Goal: Information Seeking & Learning: Learn about a topic

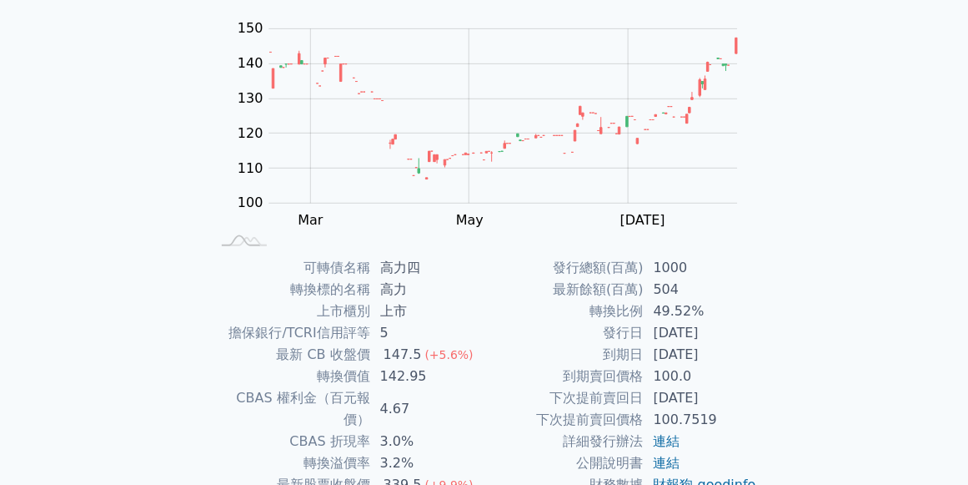
scroll to position [190, 0]
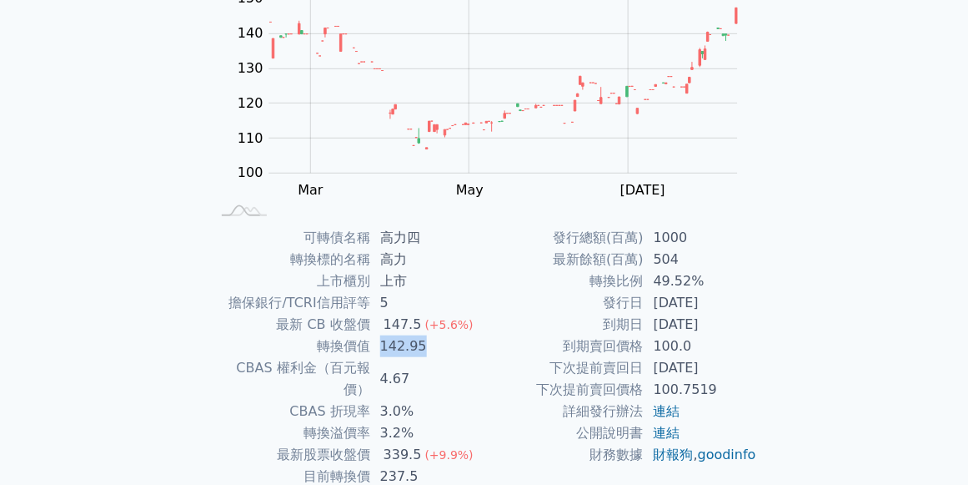
drag, startPoint x: 374, startPoint y: 348, endPoint x: 454, endPoint y: 341, distance: 80.4
click at [454, 342] on td "142.95" at bounding box center [427, 346] width 114 height 22
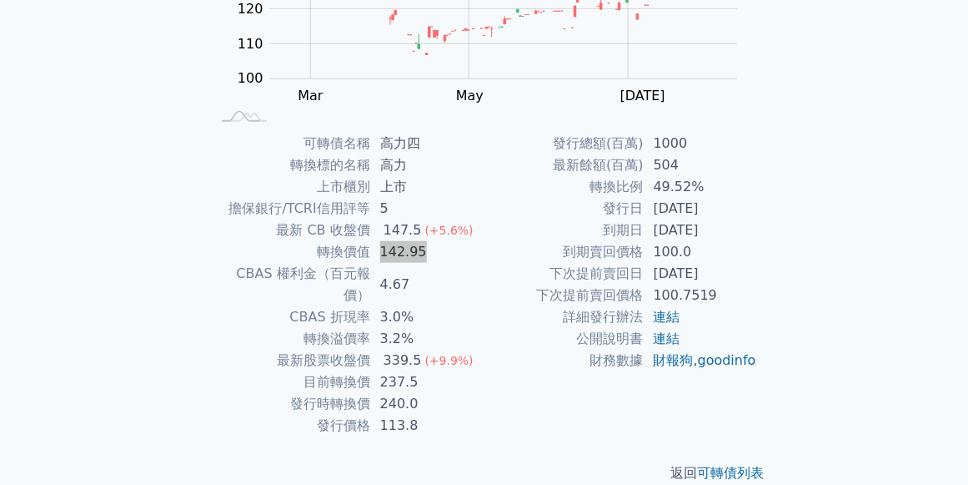
scroll to position [285, 0]
drag, startPoint x: 642, startPoint y: 188, endPoint x: 688, endPoint y: 188, distance: 45.9
click at [688, 184] on tr "轉換比例 49.52%" at bounding box center [622, 186] width 274 height 22
click at [595, 339] on td "公開說明書" at bounding box center [564, 338] width 159 height 22
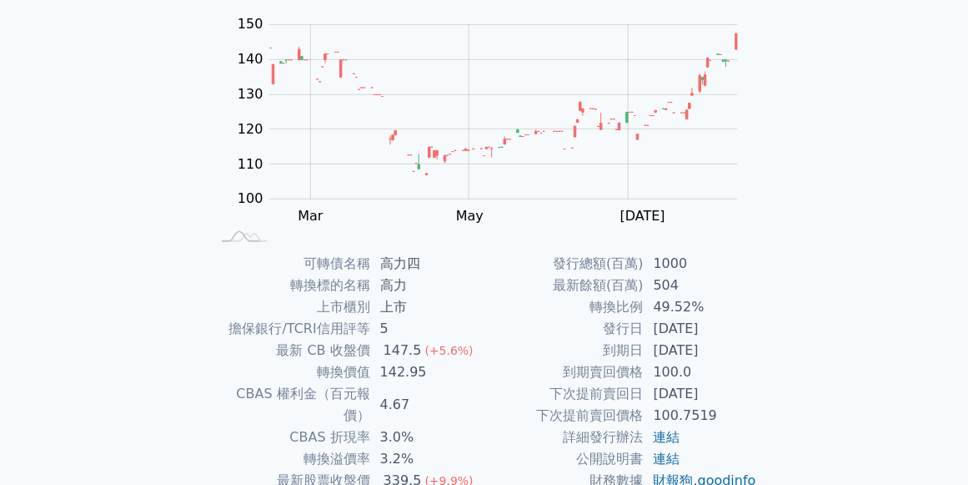
scroll to position [190, 0]
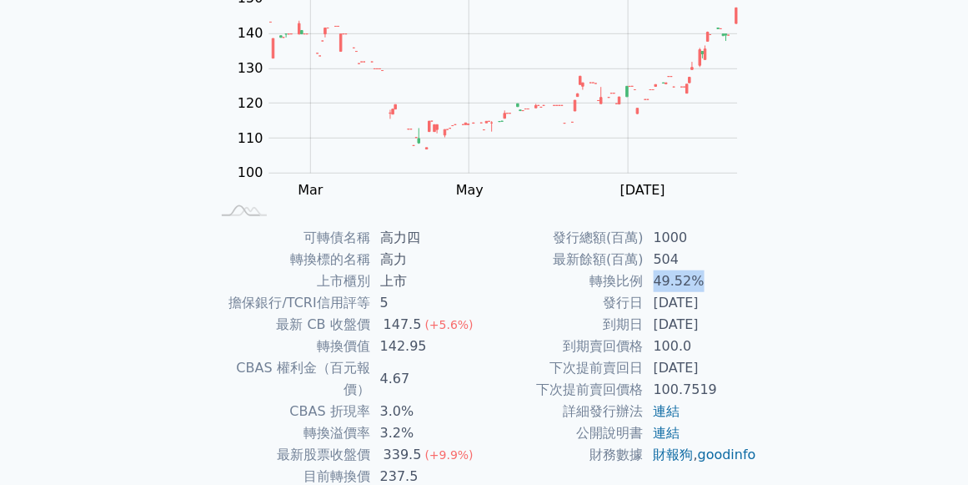
drag, startPoint x: 651, startPoint y: 282, endPoint x: 707, endPoint y: 285, distance: 56.0
click at [707, 284] on td "49.52%" at bounding box center [701, 281] width 114 height 22
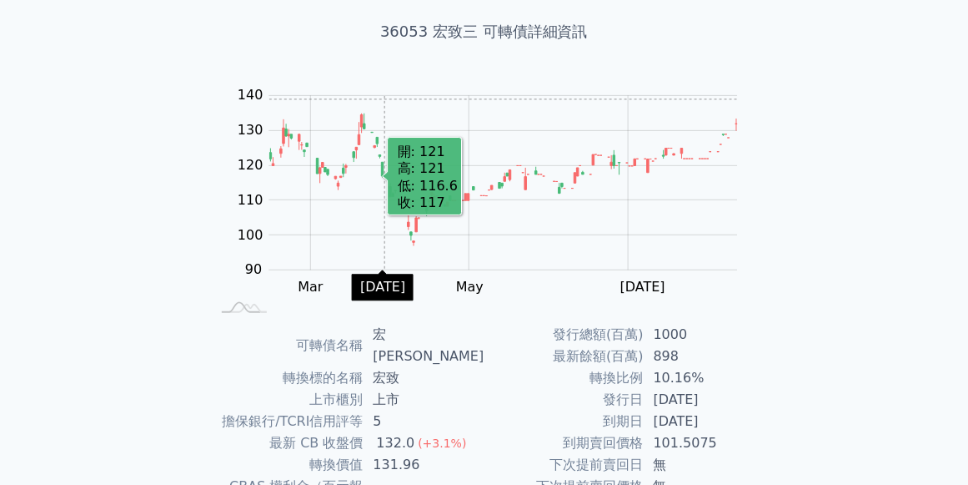
scroll to position [95, 0]
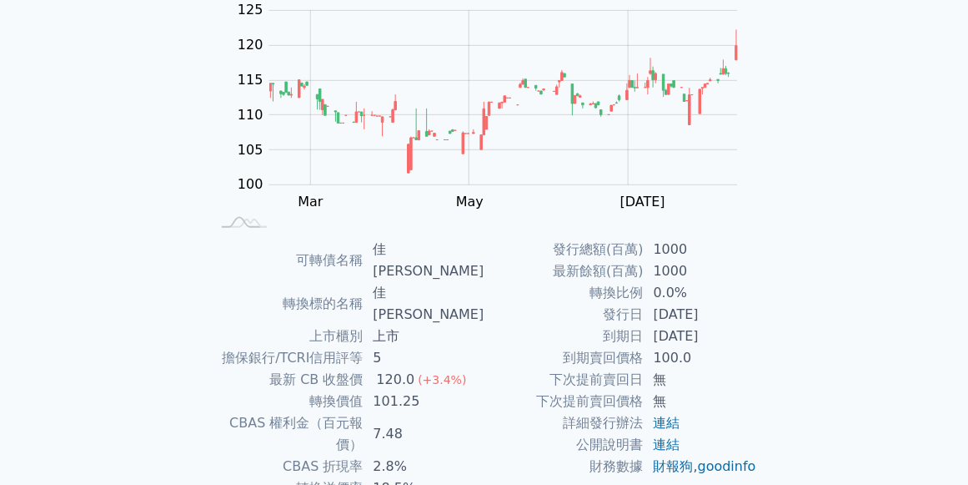
scroll to position [190, 0]
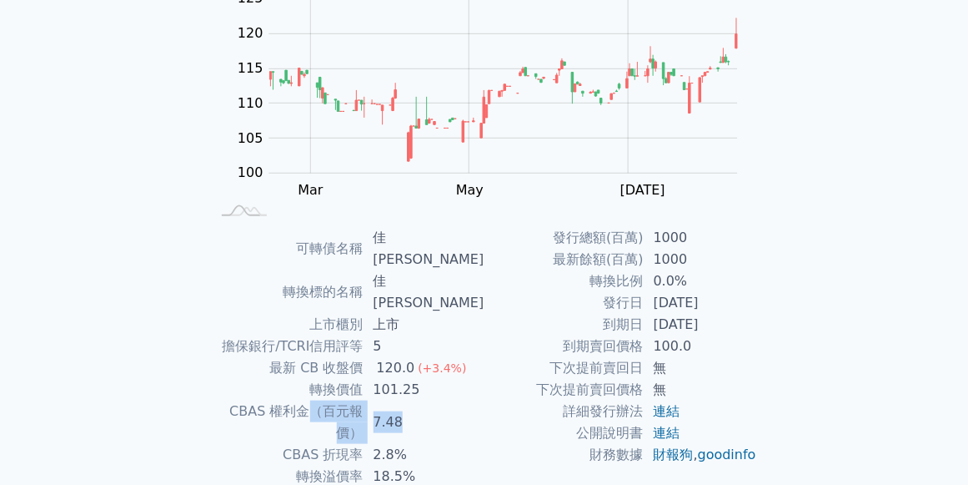
drag, startPoint x: 351, startPoint y: 365, endPoint x: 410, endPoint y: 365, distance: 58.4
click at [410, 400] on tr "CBAS 權利金（百元報價） 7.48" at bounding box center [348, 421] width 274 height 43
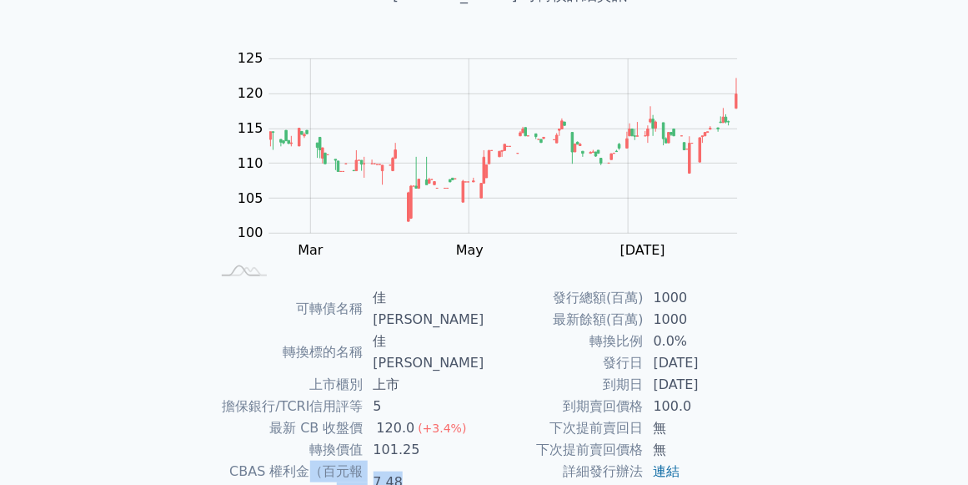
scroll to position [238, 0]
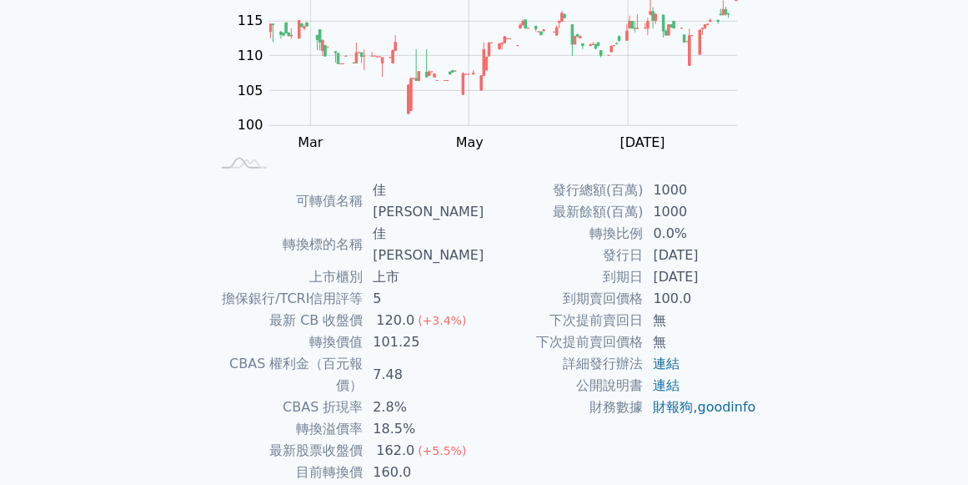
click at [584, 254] on td "發行日" at bounding box center [564, 255] width 159 height 22
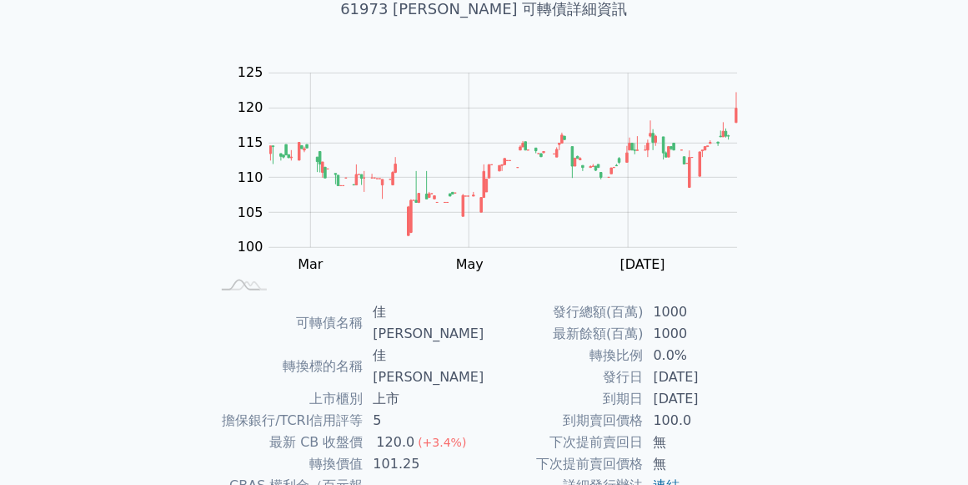
scroll to position [143, 0]
